Goal: Find contact information: Find contact information

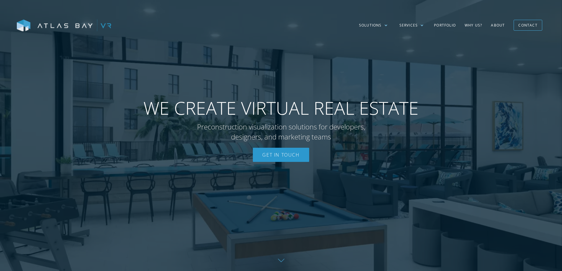
click at [68, 25] on img at bounding box center [64, 25] width 94 height 12
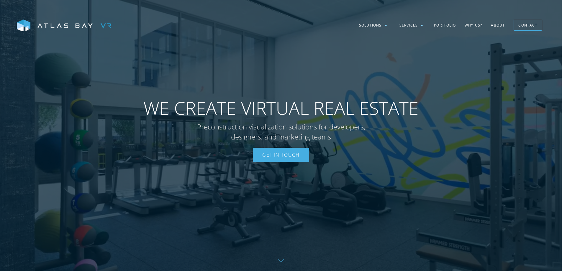
click at [281, 154] on link "Get In Touch" at bounding box center [281, 155] width 56 height 14
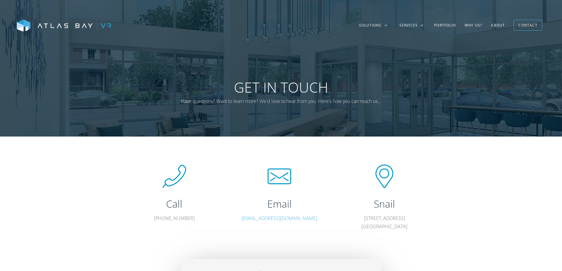
click at [276, 92] on h1 "Get In Touch" at bounding box center [281, 87] width 206 height 17
